Goal: Task Accomplishment & Management: Manage account settings

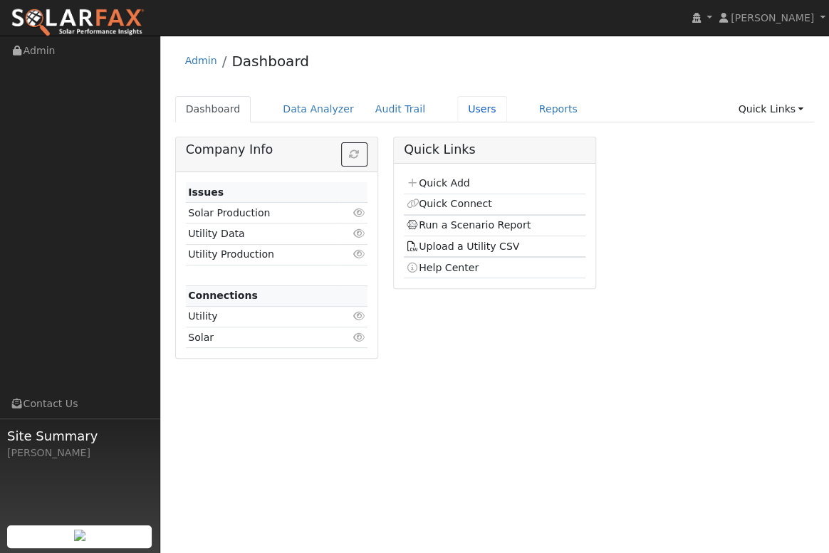
click at [463, 113] on link "Users" at bounding box center [482, 109] width 50 height 26
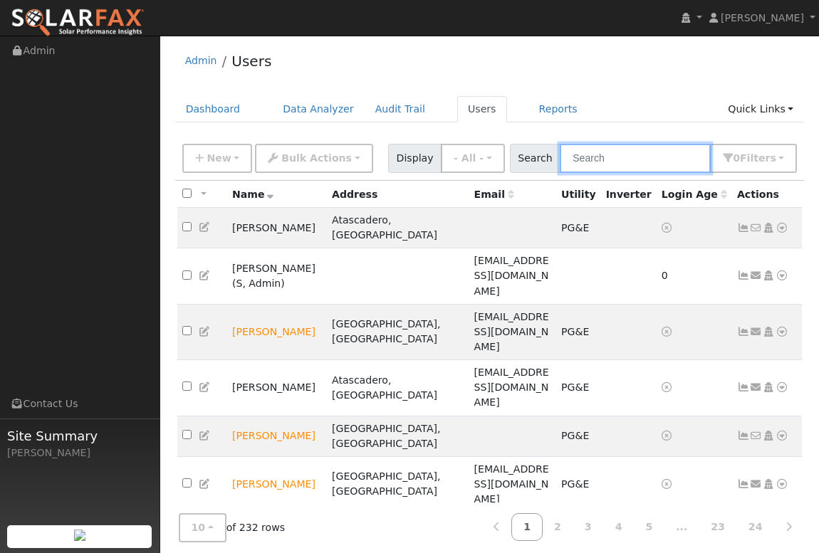
click at [642, 162] on input "text" at bounding box center [635, 158] width 151 height 29
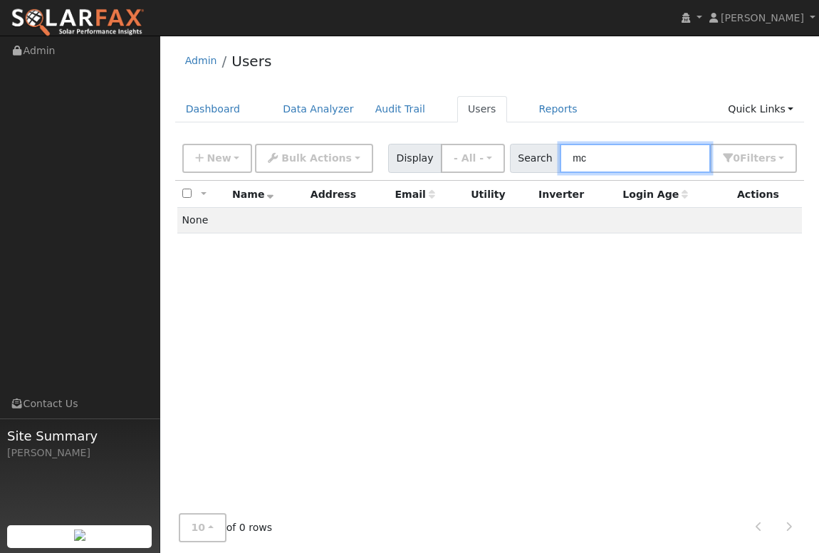
type input "m"
